Goal: Task Accomplishment & Management: Use online tool/utility

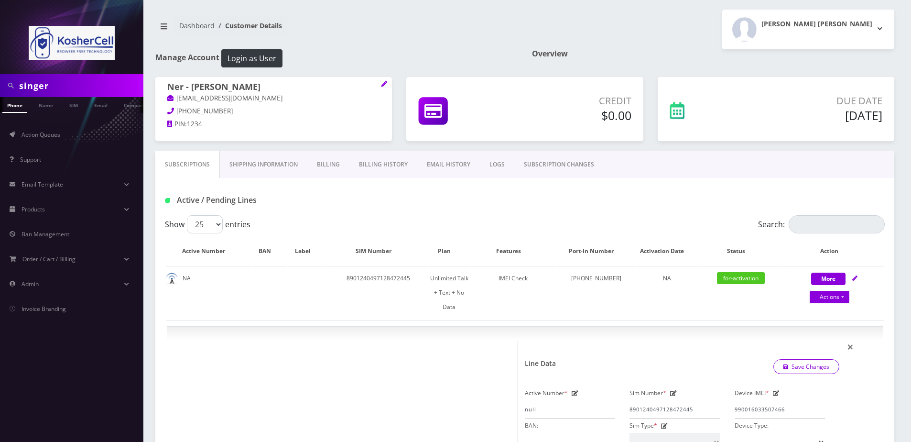
select select "363"
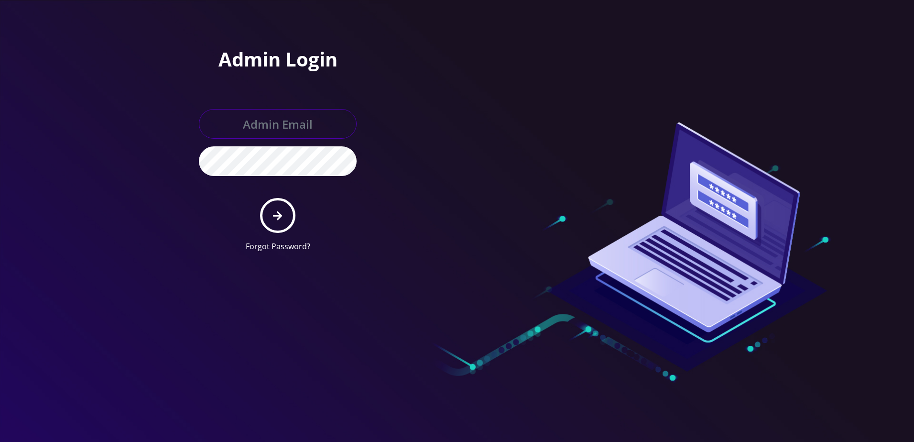
type input "larry@koshercell.org"
drag, startPoint x: 0, startPoint y: 0, endPoint x: 274, endPoint y: 217, distance: 349.8
click at [274, 217] on icon "submit" at bounding box center [277, 215] width 9 height 11
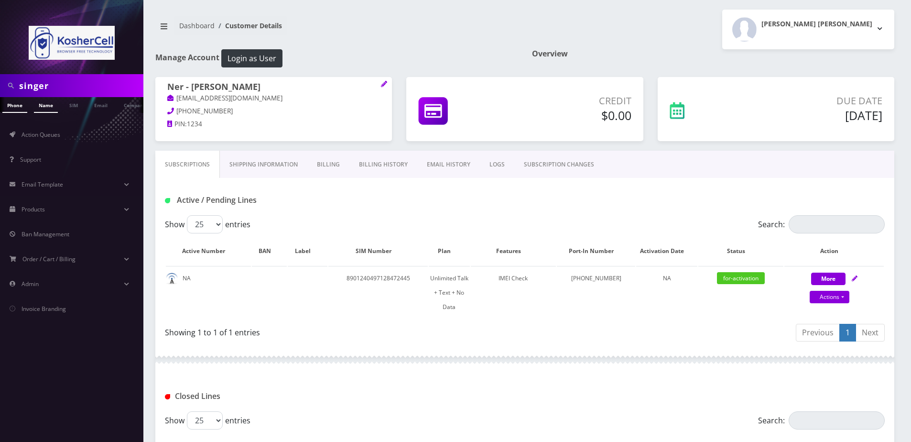
click at [46, 105] on link "Name" at bounding box center [46, 105] width 24 height 16
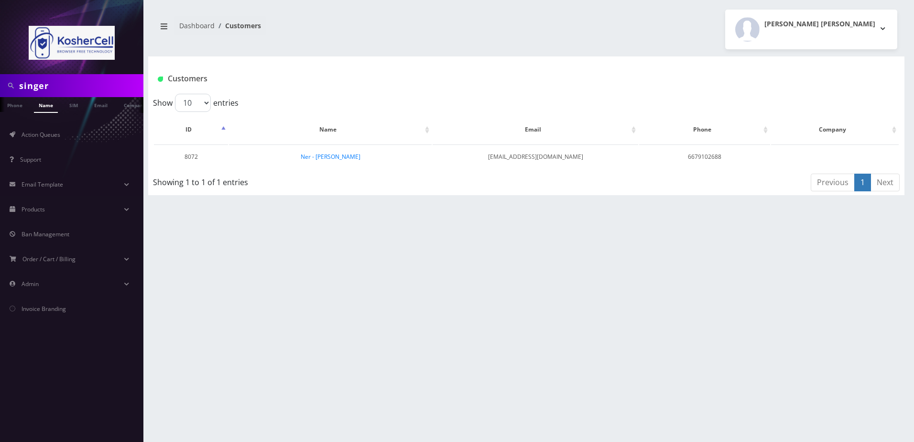
click at [80, 86] on input "singer" at bounding box center [80, 85] width 122 height 18
type input "erblich"
click at [341, 153] on link "Ner - [PERSON_NAME]" at bounding box center [319, 156] width 60 height 8
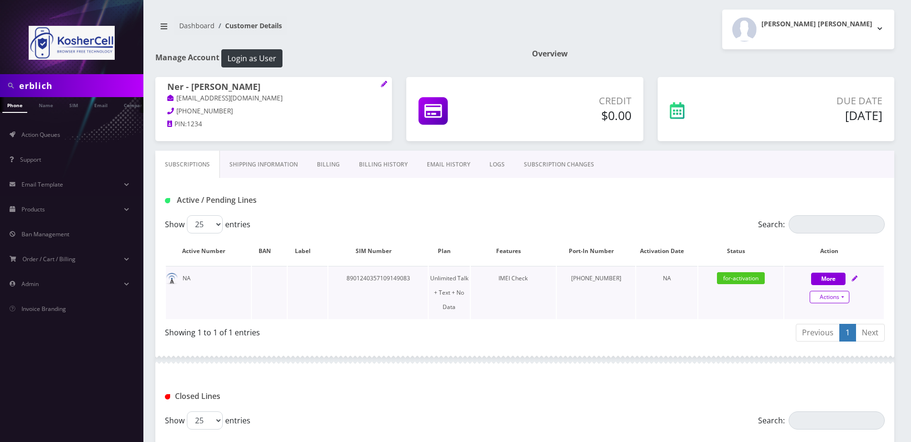
click at [843, 297] on link "Actions" at bounding box center [830, 297] width 40 height 12
select select "363"
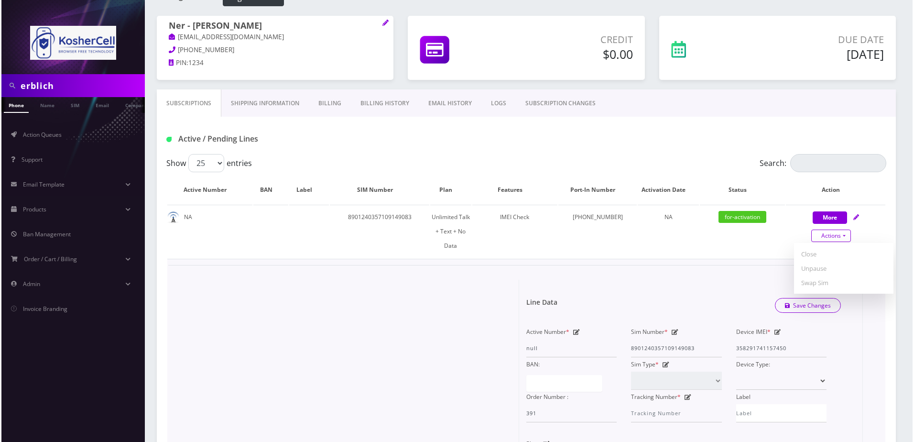
scroll to position [143, 0]
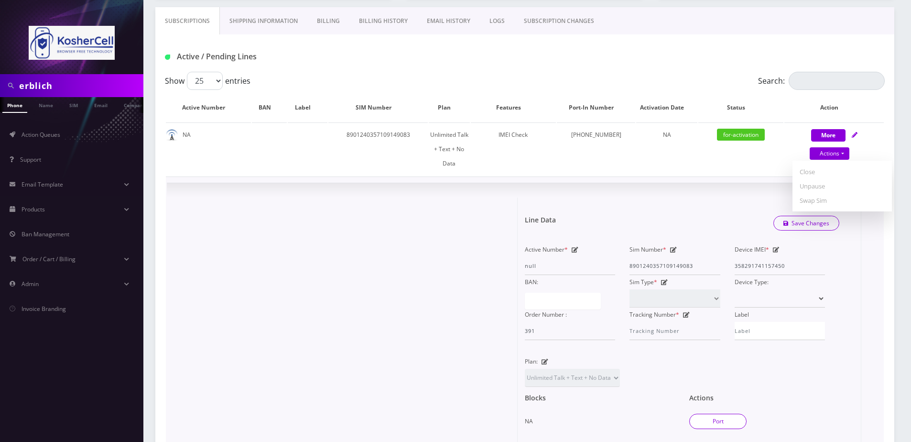
click at [714, 413] on button "Port" at bounding box center [717, 420] width 57 height 15
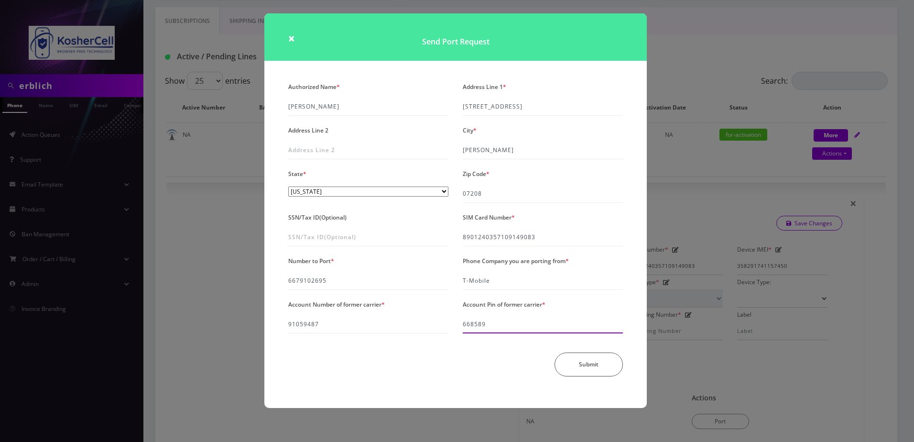
click at [493, 330] on input "668589" at bounding box center [543, 324] width 160 height 18
type input "340169"
click at [576, 362] on button "Submit" at bounding box center [588, 364] width 68 height 24
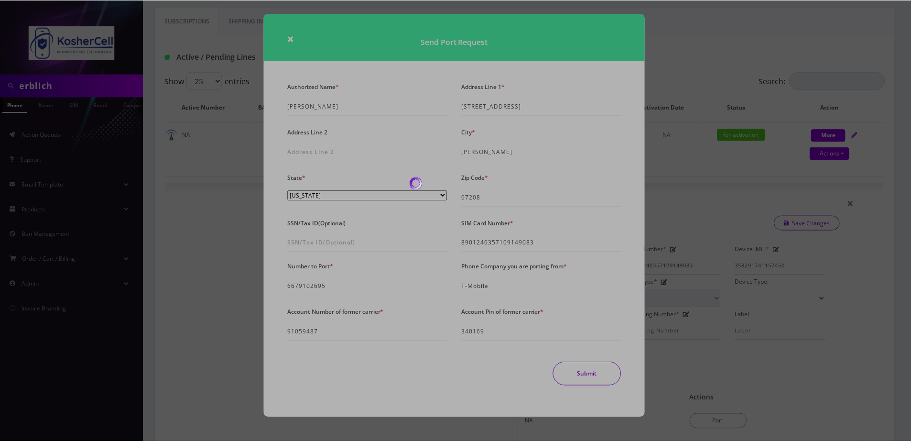
scroll to position [50, 0]
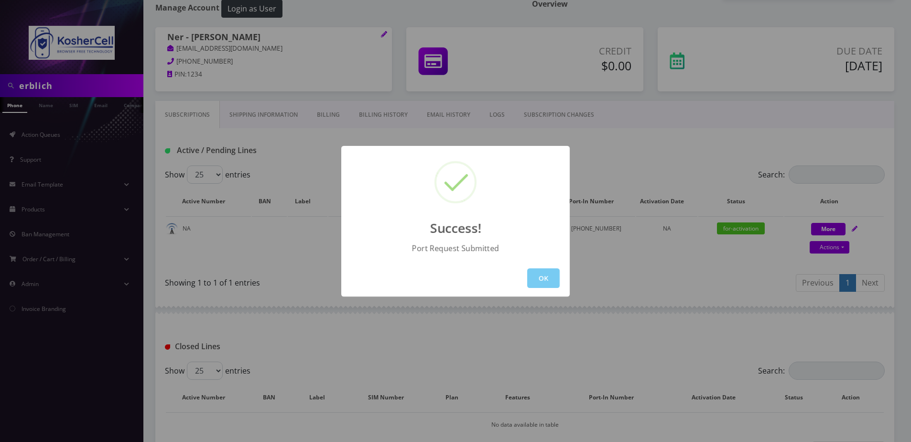
click at [543, 269] on button "OK" at bounding box center [543, 278] width 33 height 20
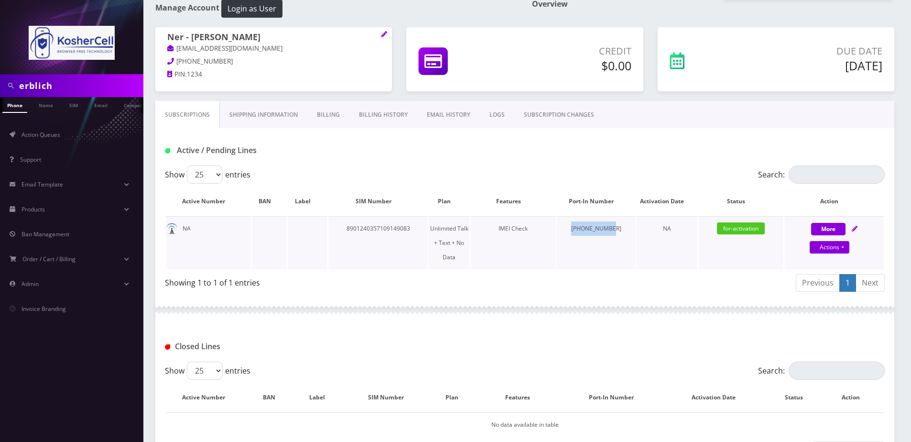
drag, startPoint x: 580, startPoint y: 226, endPoint x: 622, endPoint y: 226, distance: 41.6
click at [622, 226] on td "667-910-2695" at bounding box center [596, 242] width 78 height 53
copy td "667-910-2695"
click at [798, 135] on div "Active / Pending Lines" at bounding box center [524, 146] width 739 height 37
drag, startPoint x: 252, startPoint y: 39, endPoint x: 191, endPoint y: 41, distance: 60.8
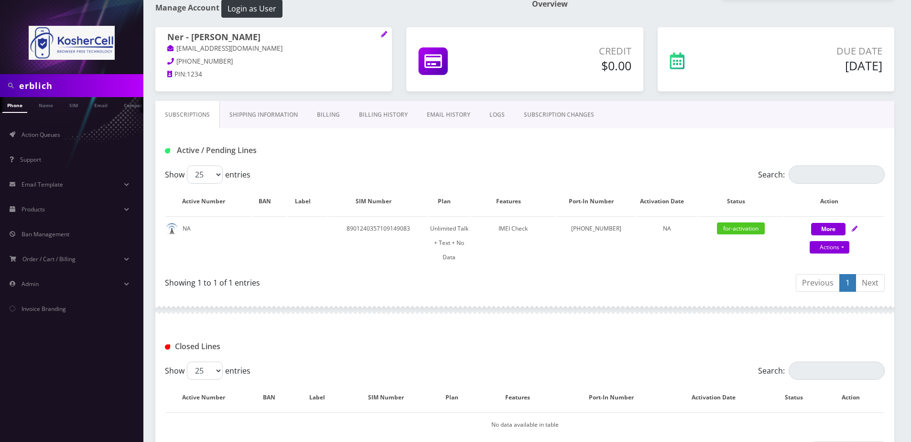
click at [191, 41] on h1 "Ner - [PERSON_NAME]" at bounding box center [273, 37] width 213 height 11
copy h1 "Elisha Erblich"
click at [805, 140] on div "Active / Pending Lines" at bounding box center [524, 146] width 739 height 37
